Goal: Check status: Check status

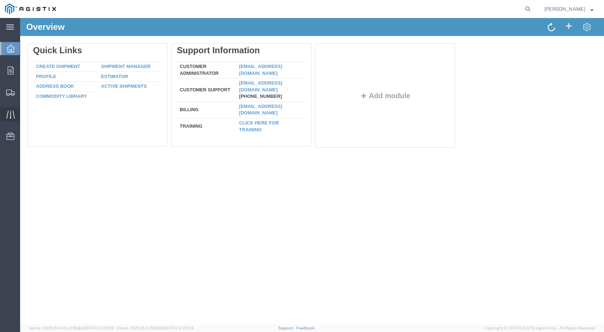
click at [25, 114] on span "Traffic" at bounding box center [22, 114] width 5 height 14
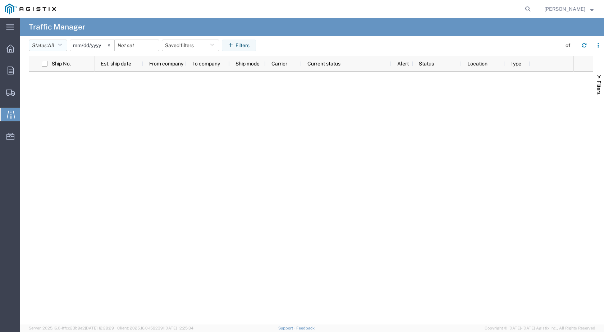
click at [62, 46] on icon "button" at bounding box center [60, 45] width 4 height 5
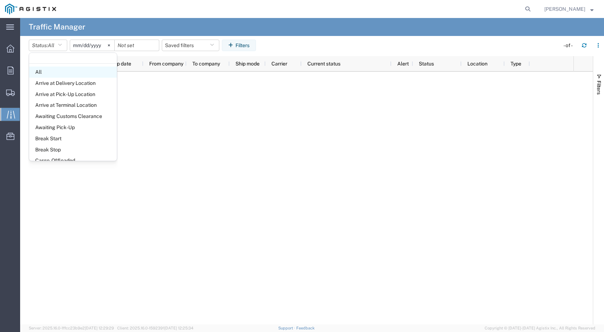
click at [49, 70] on span "All" at bounding box center [73, 72] width 88 height 11
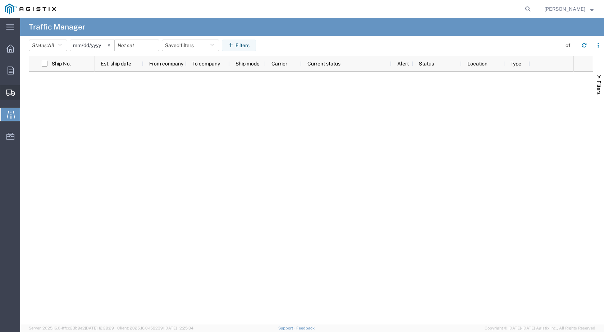
click at [25, 91] on span "Shipments" at bounding box center [22, 92] width 5 height 14
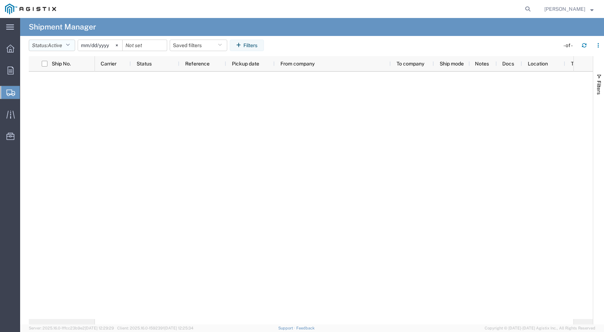
click at [68, 47] on icon "button" at bounding box center [68, 45] width 4 height 5
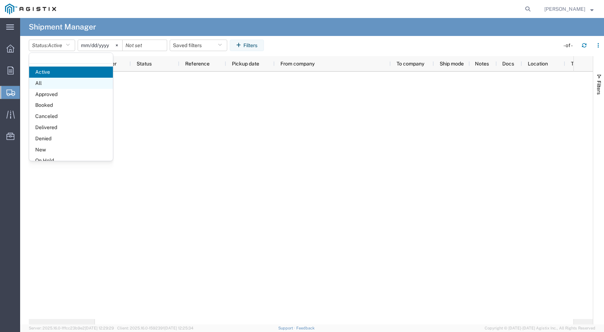
click at [43, 81] on span "All" at bounding box center [71, 83] width 84 height 11
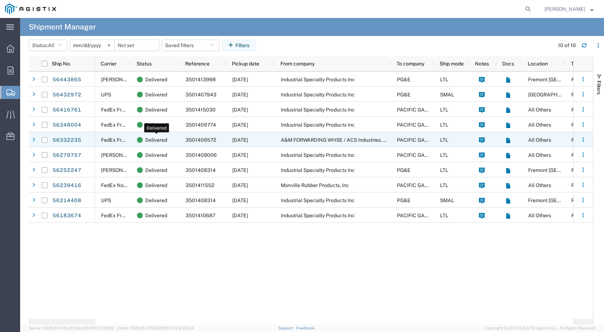
click at [161, 140] on span "Delivered" at bounding box center [156, 139] width 22 height 15
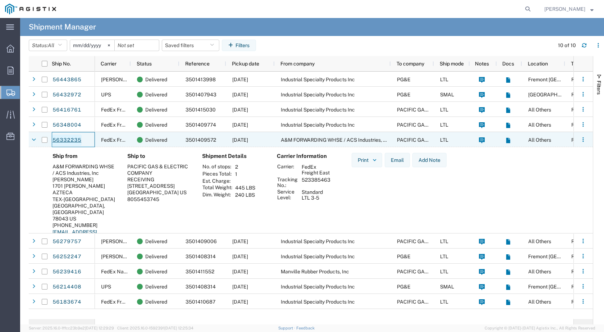
click at [67, 138] on link "56332235" at bounding box center [66, 140] width 29 height 12
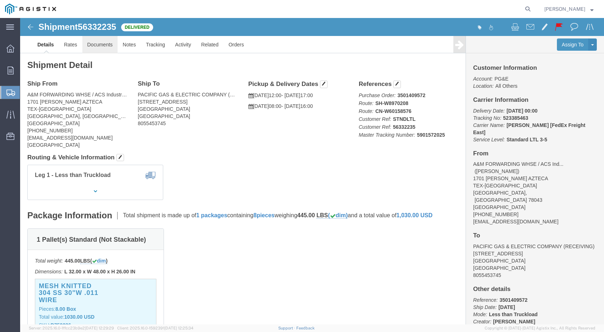
click link "Documents"
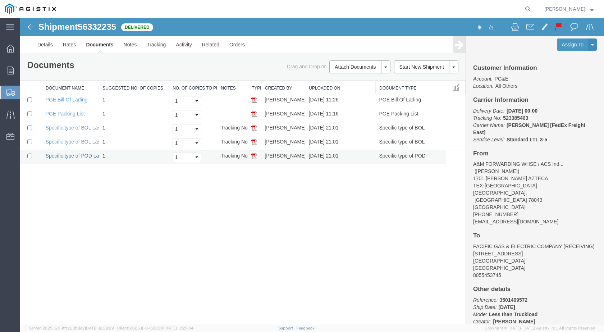
click at [71, 156] on link "Specific type of POD Laser" at bounding box center [76, 156] width 60 height 6
click at [74, 143] on link "Specific type of BOL Laser" at bounding box center [75, 142] width 59 height 6
click at [79, 129] on link "Specific type of BOL Laser" at bounding box center [75, 128] width 59 height 6
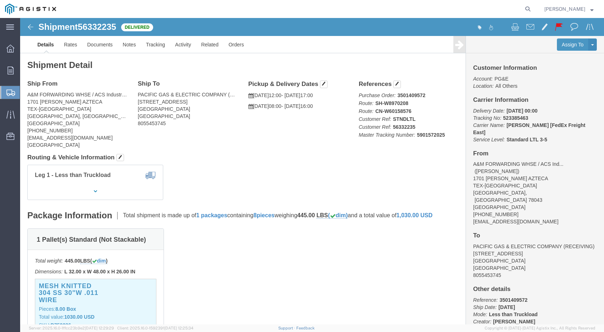
click address "A&M FORWARDING WHSE / ACS Industries, Inc (Milton Padilla) 1701 AGUILA AZTECA T…"
click span "56332235"
copy span "56332235"
click link "Tracking"
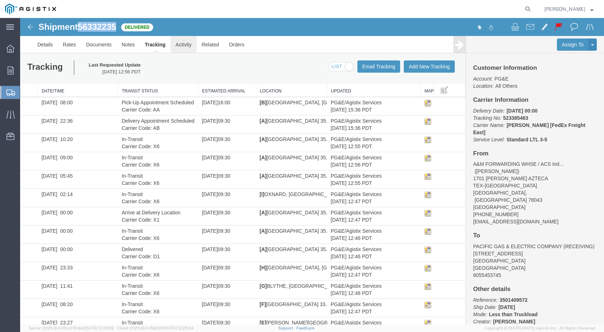
click at [177, 46] on link "Activity" at bounding box center [183, 44] width 26 height 17
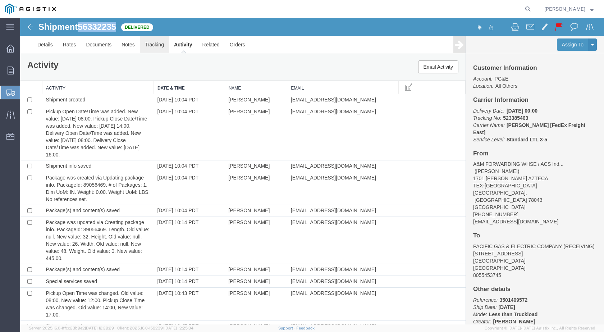
click at [150, 46] on link "Tracking" at bounding box center [154, 44] width 29 height 17
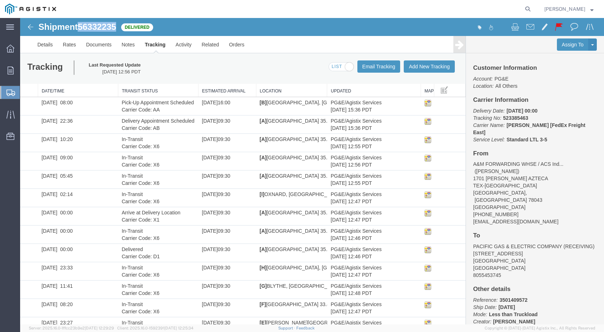
click at [98, 29] on span "56332235" at bounding box center [97, 27] width 38 height 10
